Goal: Download file/media

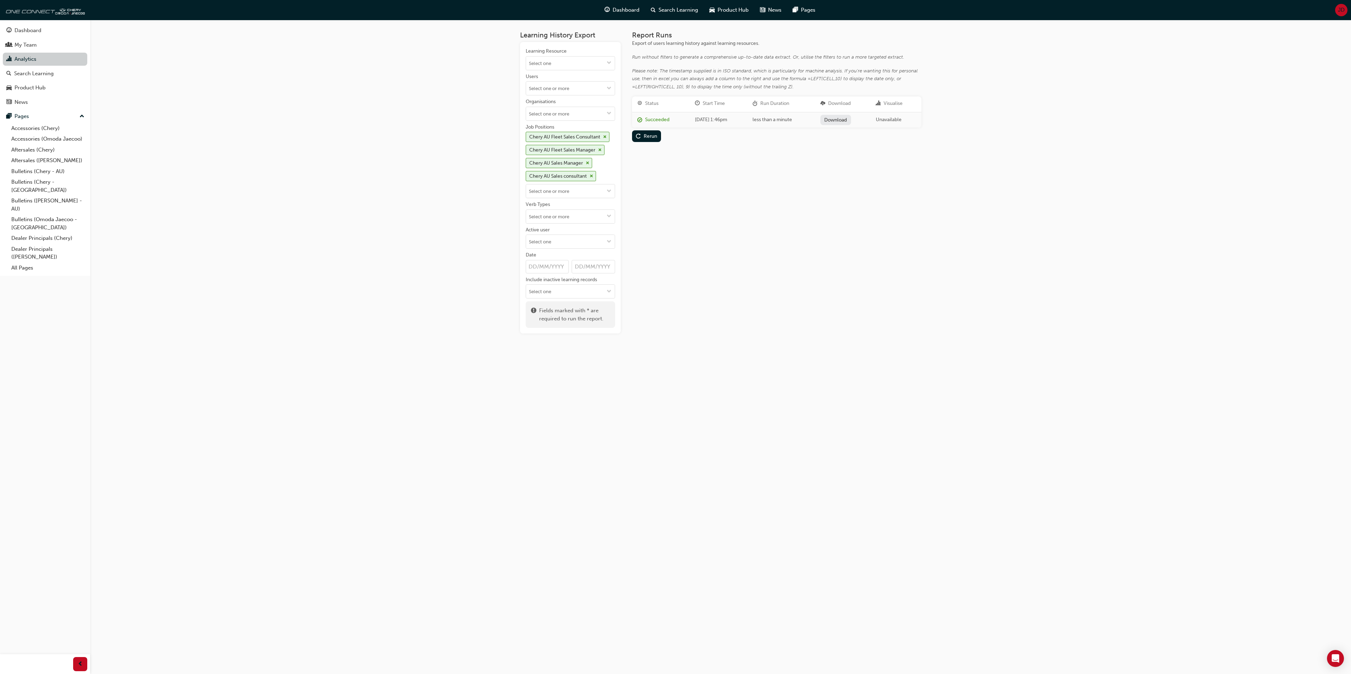
click at [32, 57] on link "Analytics" at bounding box center [45, 59] width 84 height 13
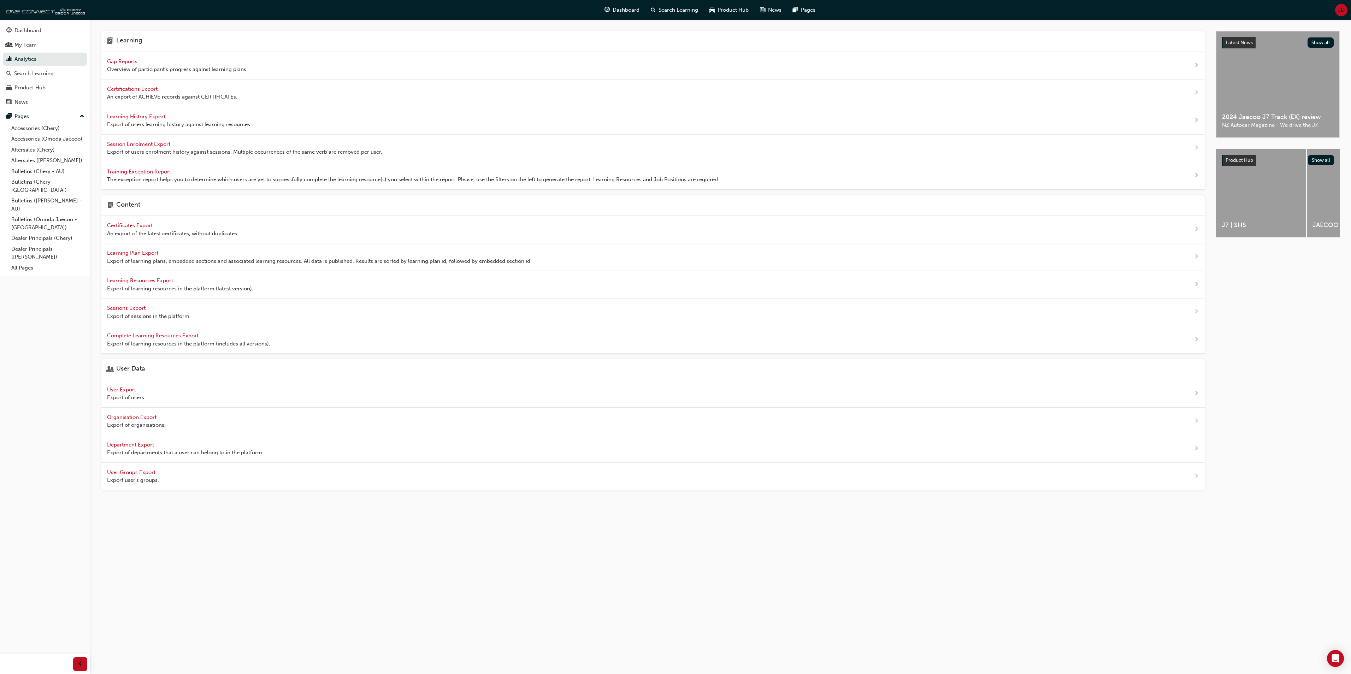
click at [119, 393] on span "User Export" at bounding box center [122, 390] width 30 height 6
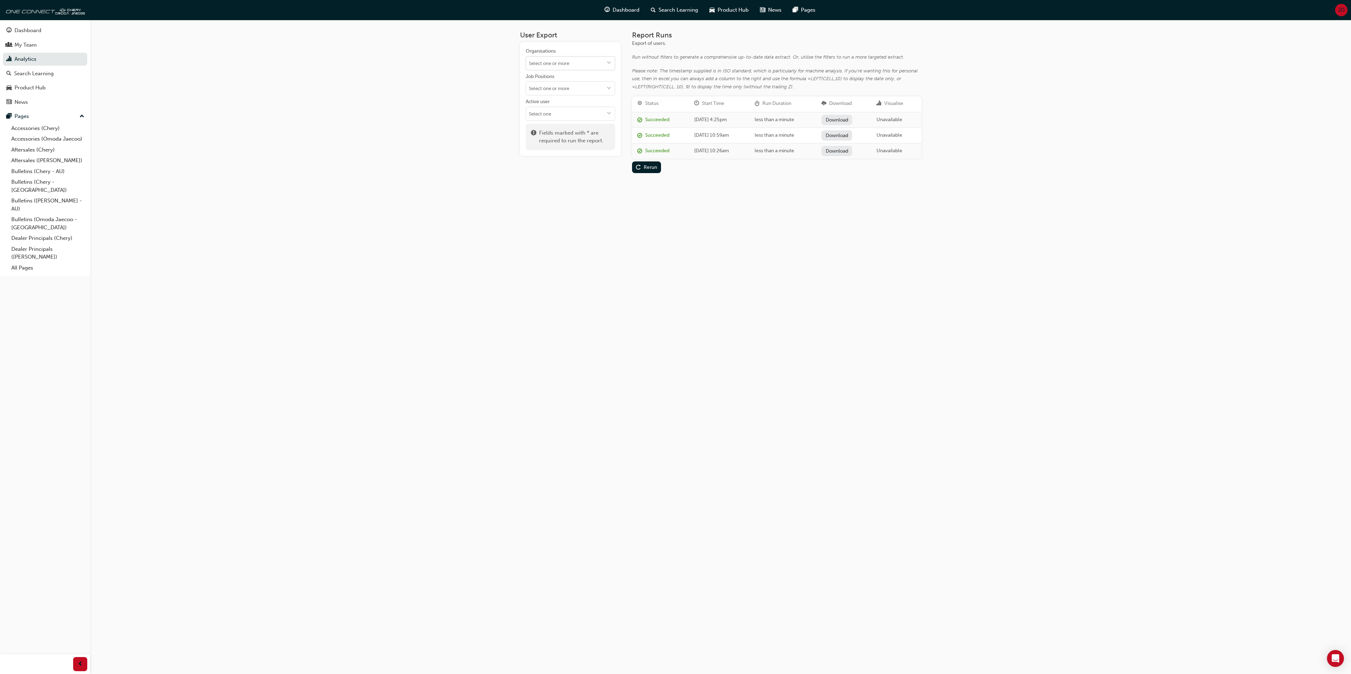
click at [607, 61] on span "down-icon" at bounding box center [609, 63] width 5 height 6
click at [583, 100] on li "Beer [PERSON_NAME]" at bounding box center [570, 98] width 89 height 13
click at [647, 121] on div "Run" at bounding box center [648, 124] width 9 height 6
click at [852, 121] on link "Download" at bounding box center [836, 120] width 31 height 10
click at [32, 58] on link "Analytics" at bounding box center [45, 59] width 84 height 13
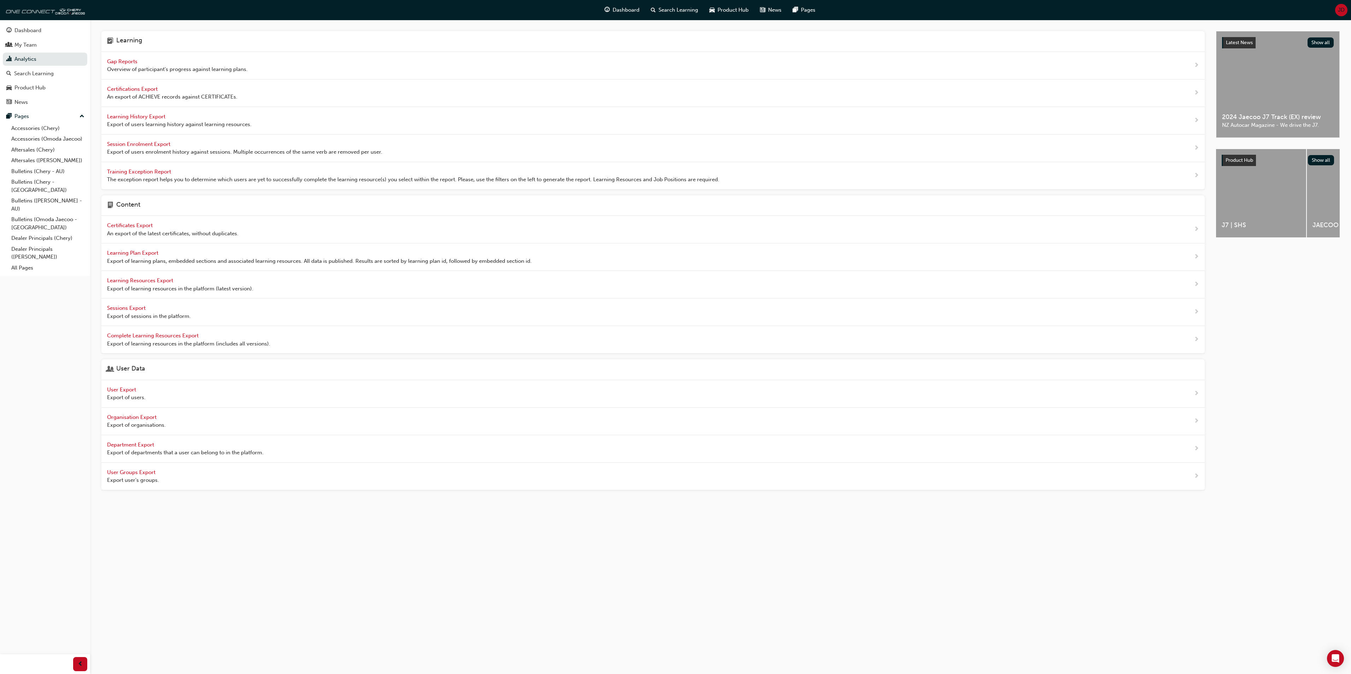
click at [123, 393] on span "User Export" at bounding box center [122, 390] width 30 height 6
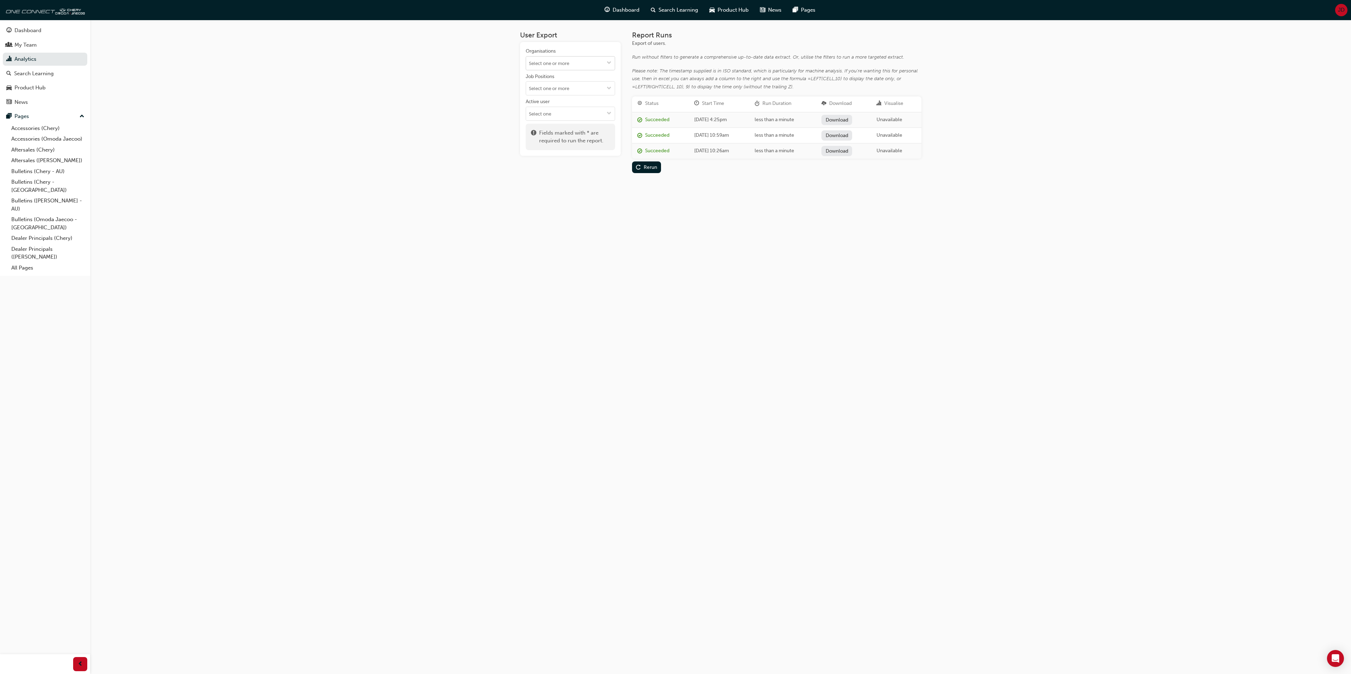
click at [609, 61] on span "down-icon" at bounding box center [609, 63] width 5 height 6
click at [564, 159] on li "[PERSON_NAME] [PERSON_NAME]" at bounding box center [570, 169] width 89 height 21
click at [642, 124] on div "Run" at bounding box center [644, 123] width 17 height 7
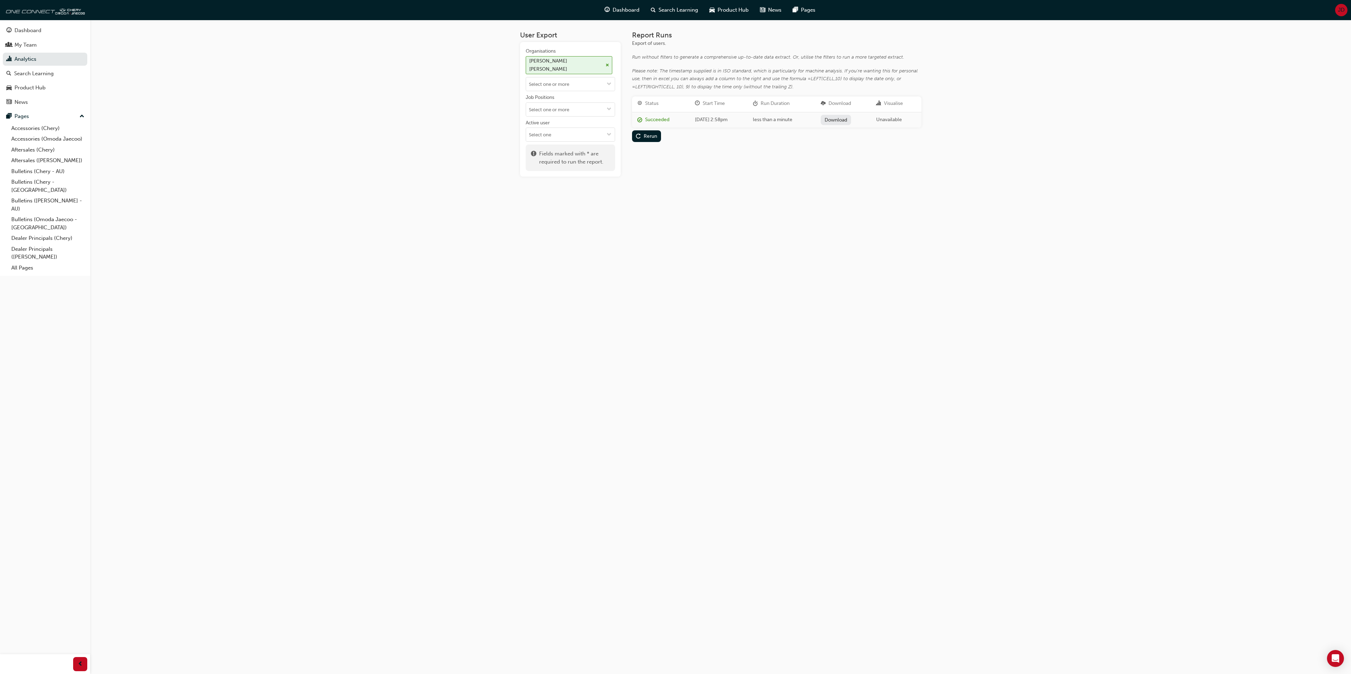
click at [847, 119] on link "Download" at bounding box center [836, 120] width 31 height 10
click at [35, 57] on link "Analytics" at bounding box center [45, 59] width 84 height 13
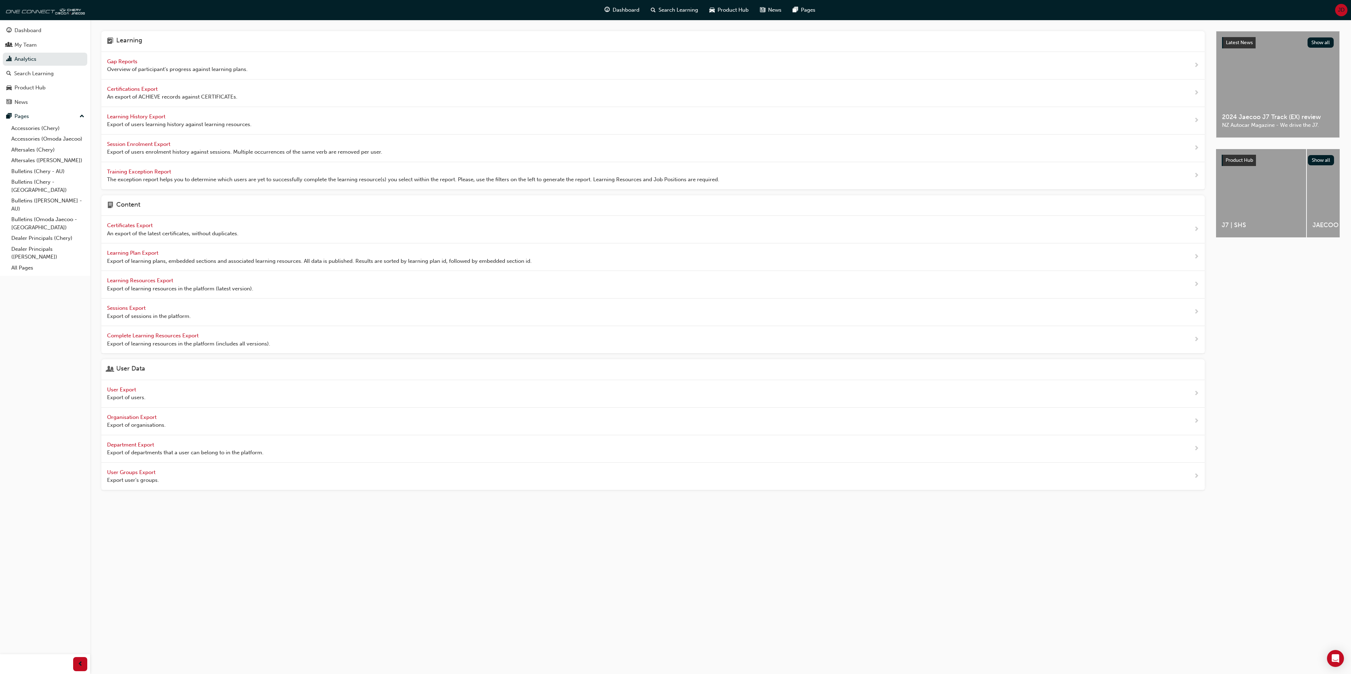
click at [123, 398] on div "User Export Export of users." at bounding box center [126, 394] width 39 height 16
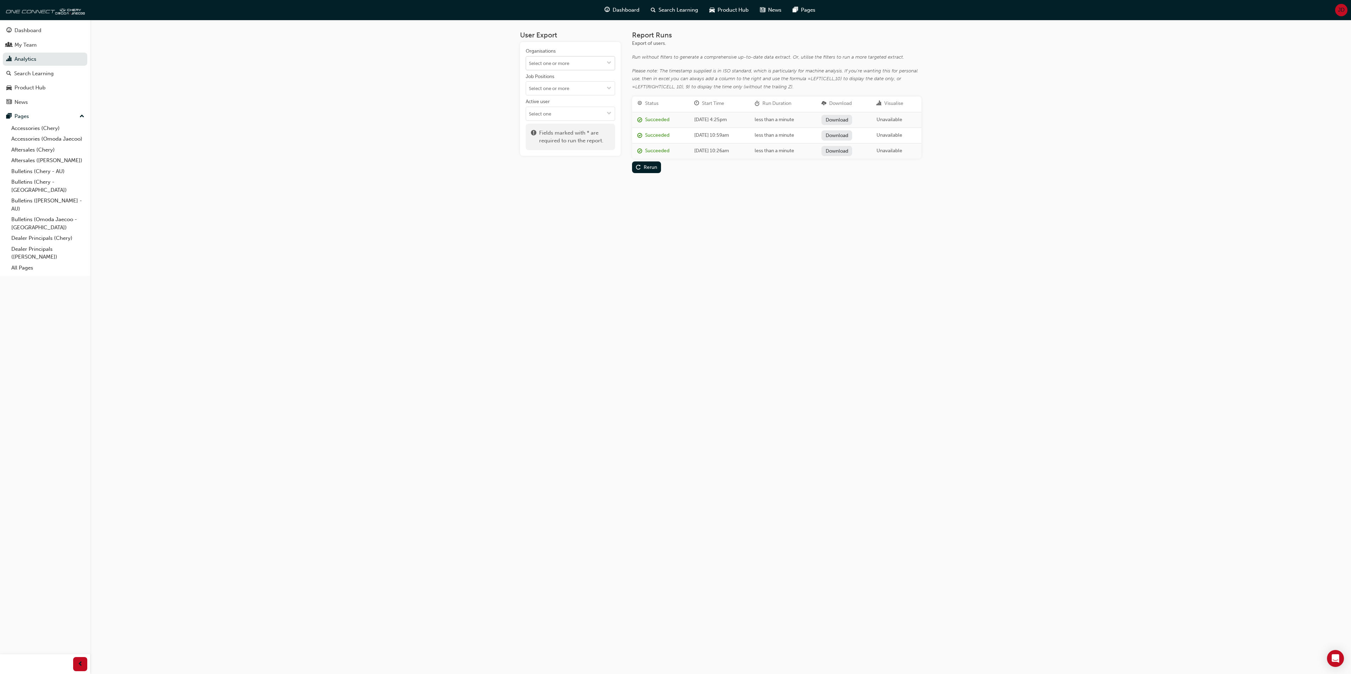
click at [606, 59] on button "Organisations" at bounding box center [608, 63] width 11 height 13
click at [562, 160] on li "[PERSON_NAME]" at bounding box center [570, 166] width 89 height 13
click at [608, 77] on span "down-icon" at bounding box center [609, 76] width 5 height 6
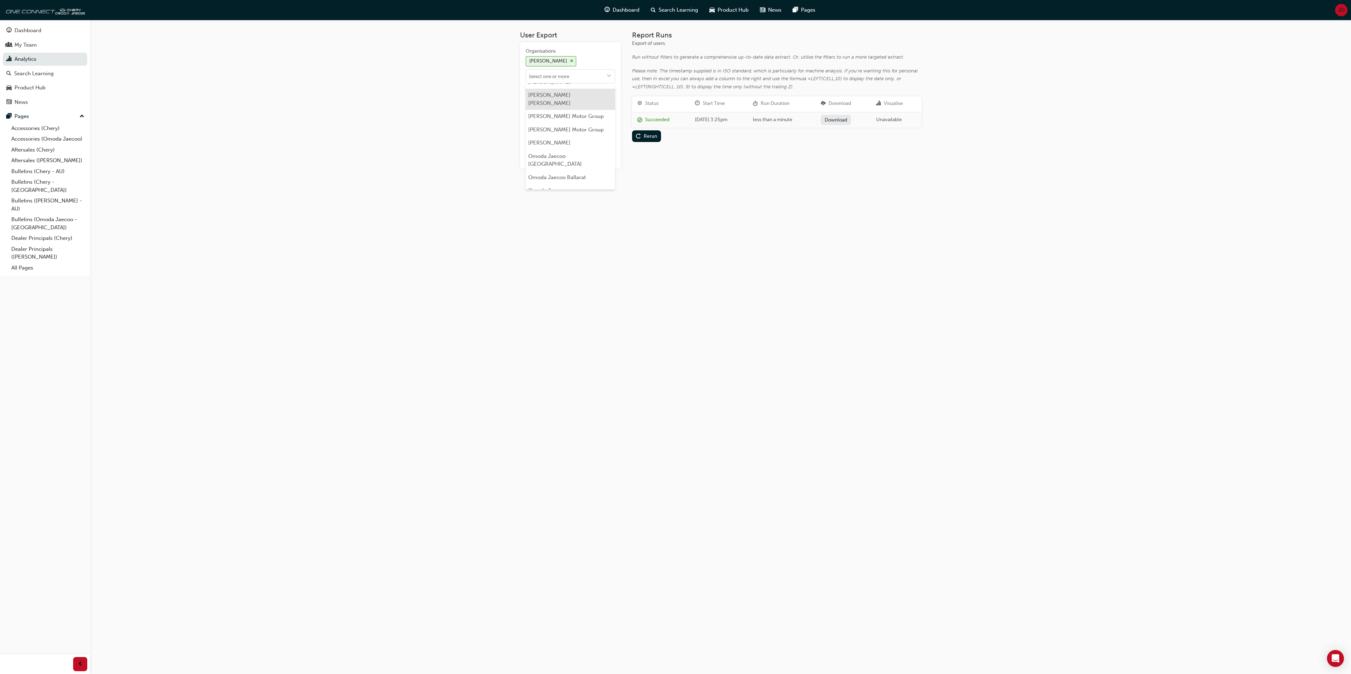
scroll to position [1413, 0]
click at [652, 135] on div "Rerun" at bounding box center [650, 136] width 13 height 6
click at [850, 119] on link "Download" at bounding box center [836, 120] width 31 height 10
click at [841, 117] on link "Download" at bounding box center [836, 120] width 31 height 10
